Goal: Task Accomplishment & Management: Use online tool/utility

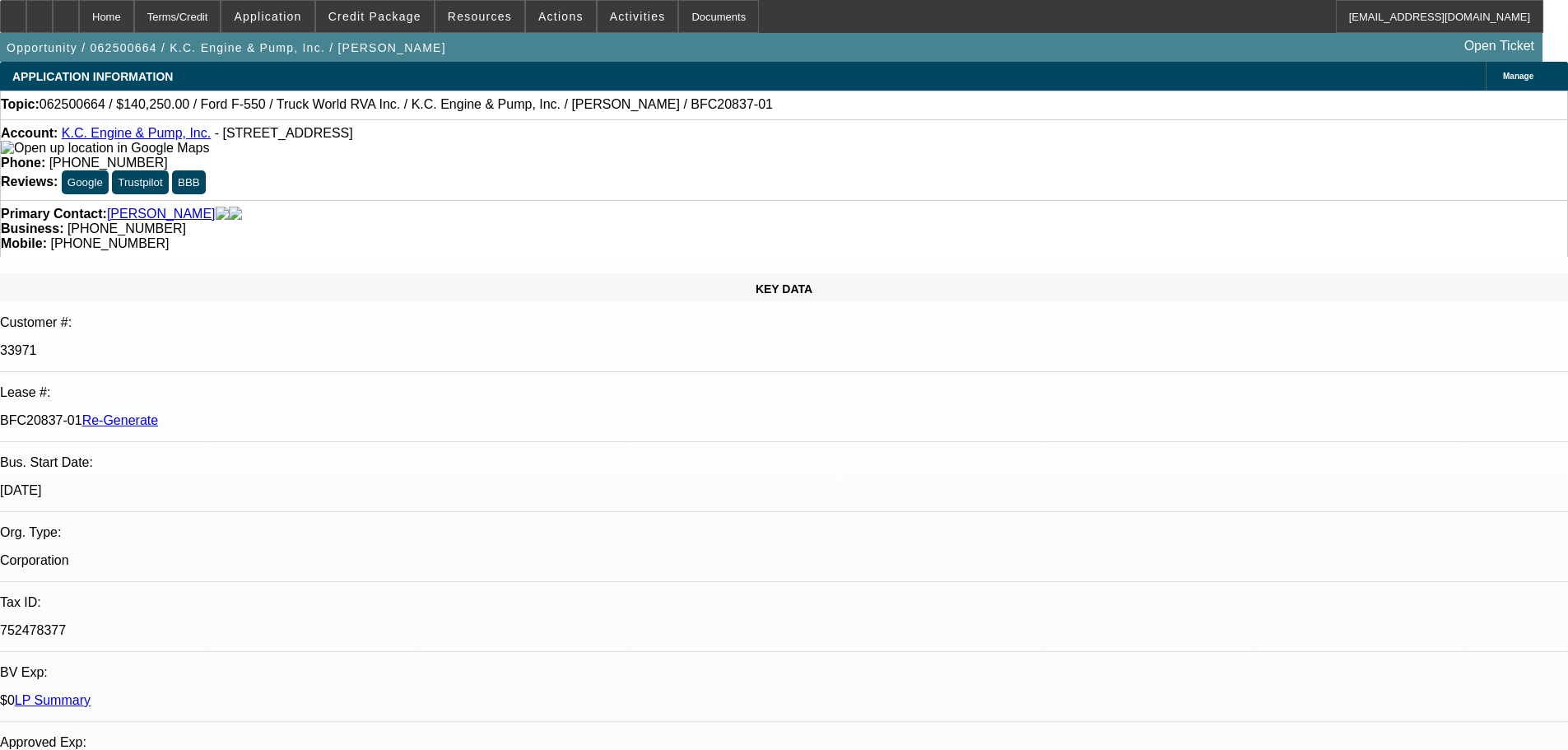
select select "4"
select select "0"
select select "6"
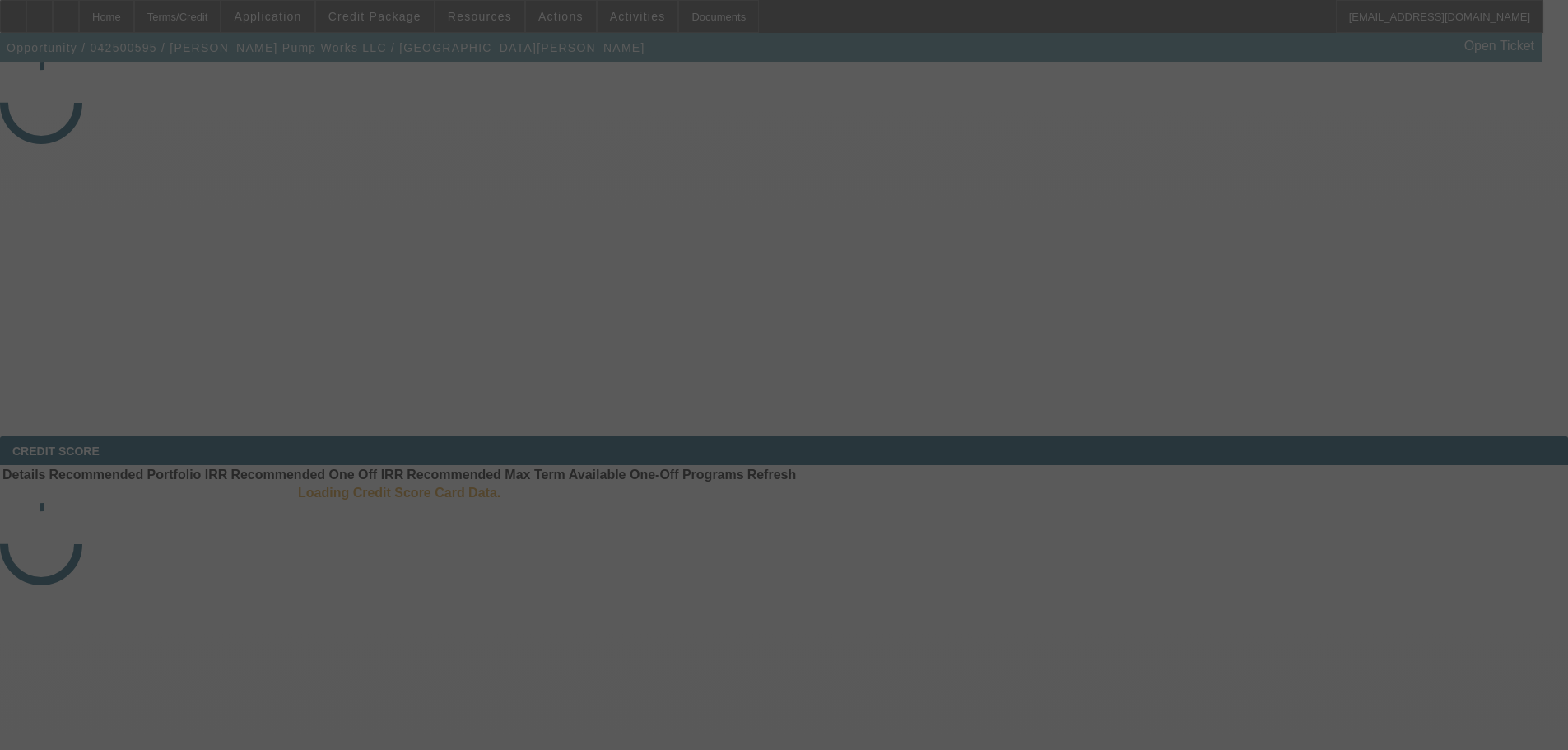
select select "4"
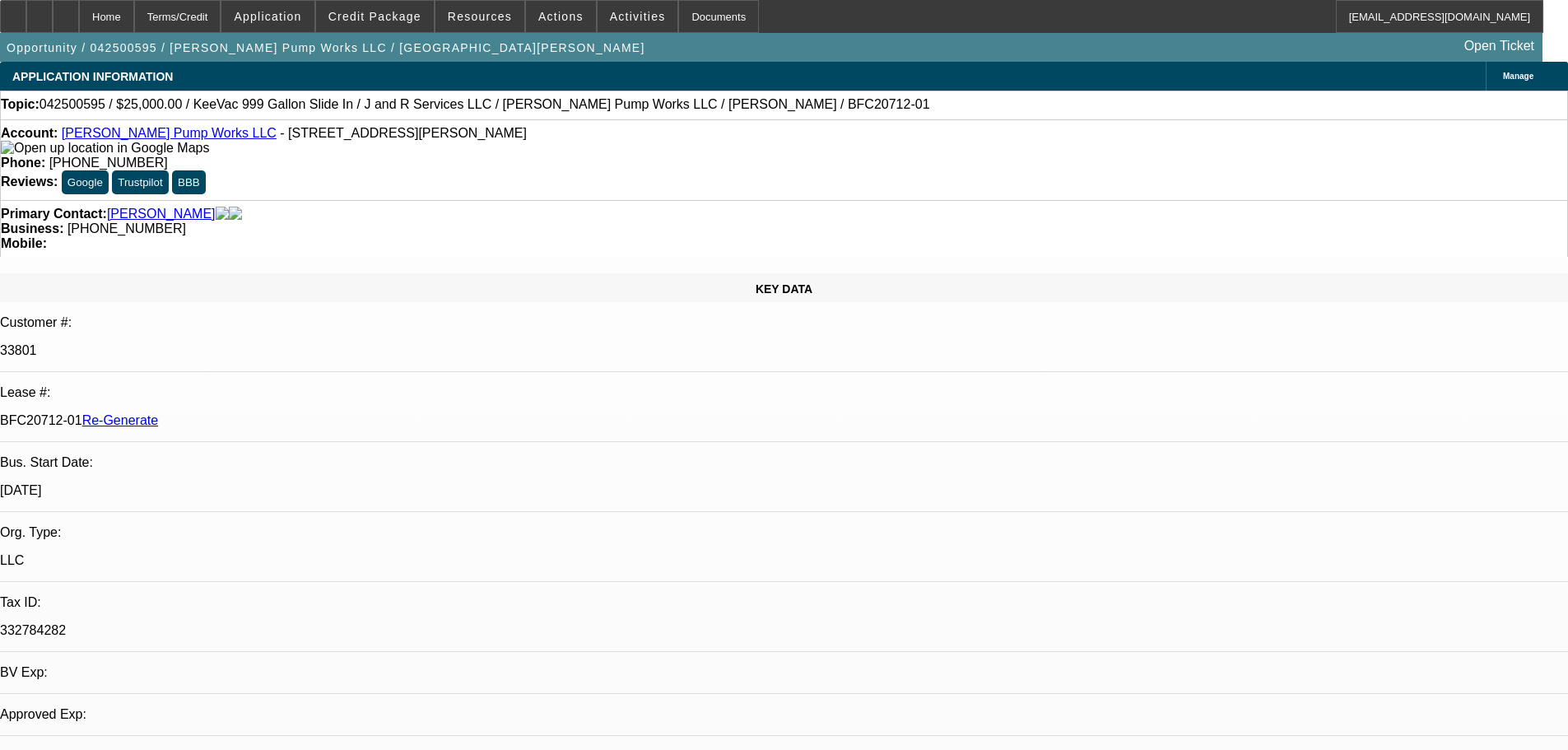
select select "0"
select select "2"
select select "0"
select select "6"
